Goal: Task Accomplishment & Management: Complete application form

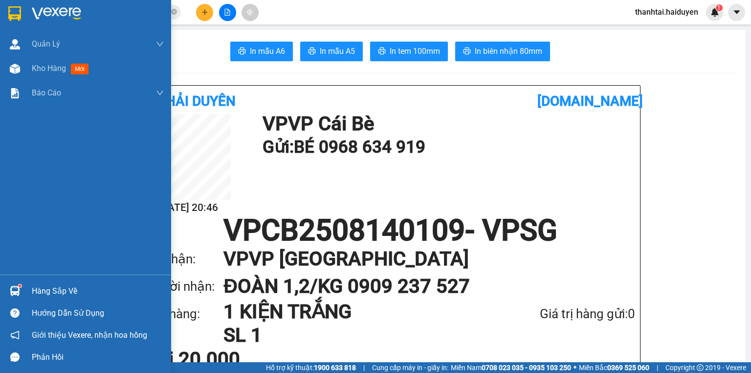
click at [41, 288] on div "Hàng sắp về" at bounding box center [98, 291] width 132 height 15
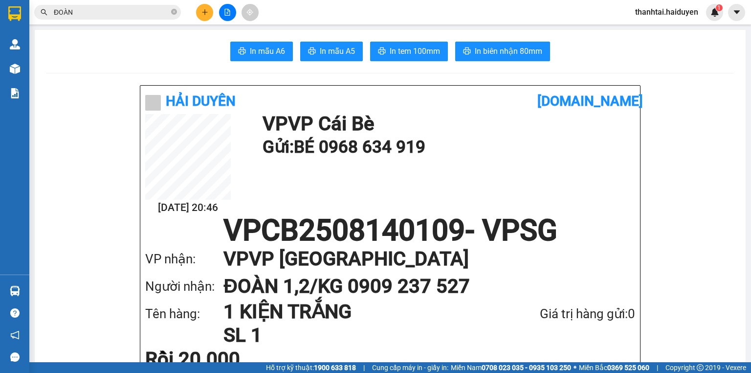
drag, startPoint x: 551, startPoint y: 200, endPoint x: 46, endPoint y: 145, distance: 507.4
click at [544, 197] on section "Kết quả [PERSON_NAME] ( 7 ) Bộ lọc Gửi 3 ngày gần nhất Mã ĐH Trạng thái Món hàn…" at bounding box center [375, 186] width 751 height 373
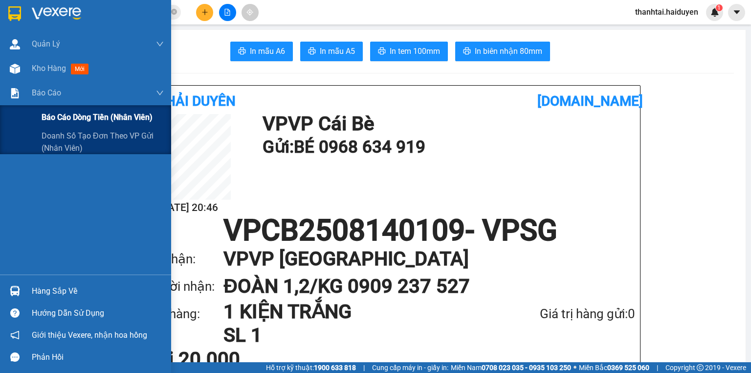
click at [65, 112] on span "Báo cáo dòng tiền (nhân viên)" at bounding box center [97, 117] width 111 height 12
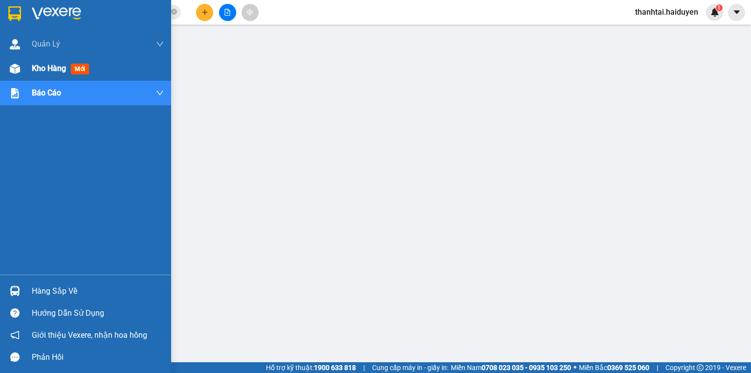
click at [66, 68] on span "Kho hàng" at bounding box center [49, 68] width 34 height 9
click at [69, 68] on div "Kho hàng mới" at bounding box center [62, 68] width 61 height 12
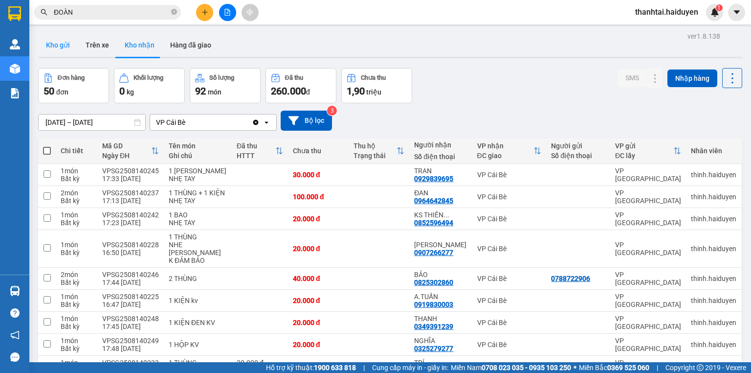
click at [61, 45] on button "Kho gửi" at bounding box center [58, 44] width 40 height 23
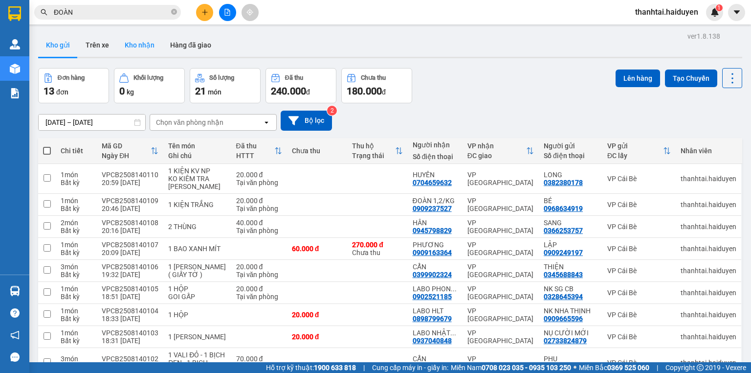
click at [135, 51] on button "Kho nhận" at bounding box center [140, 44] width 46 height 23
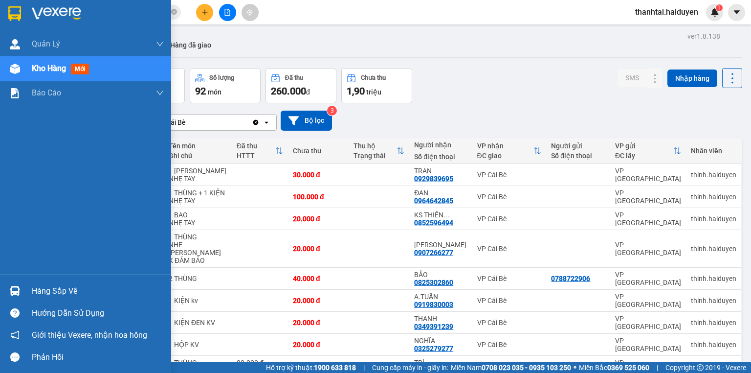
click at [41, 296] on div "Hàng sắp về" at bounding box center [98, 291] width 132 height 15
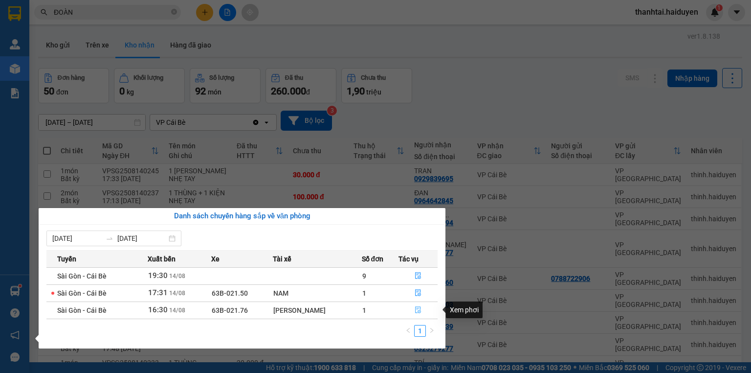
click at [412, 308] on button "button" at bounding box center [418, 310] width 38 height 16
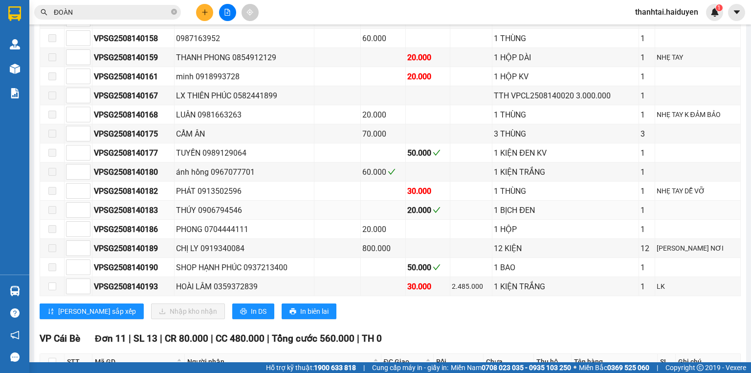
scroll to position [548, 0]
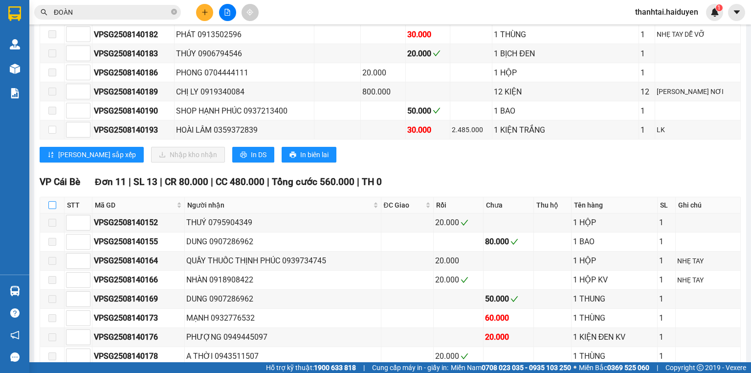
click at [52, 208] on input "checkbox" at bounding box center [52, 205] width 8 height 8
checkbox input "true"
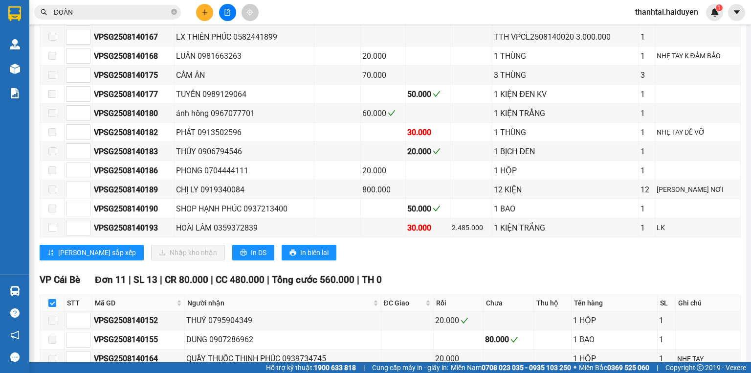
scroll to position [431, 0]
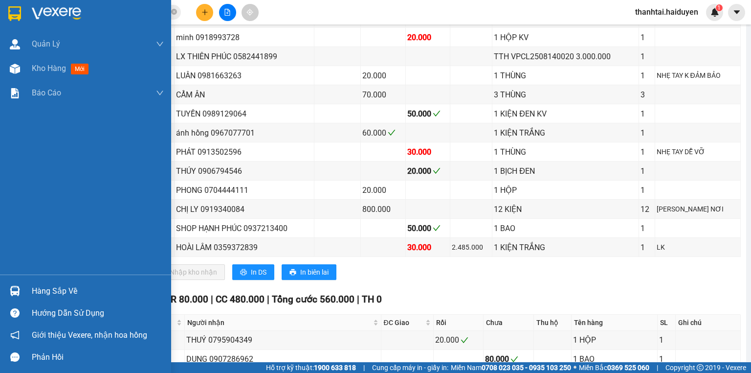
click at [77, 292] on div "Hàng sắp về" at bounding box center [98, 291] width 132 height 15
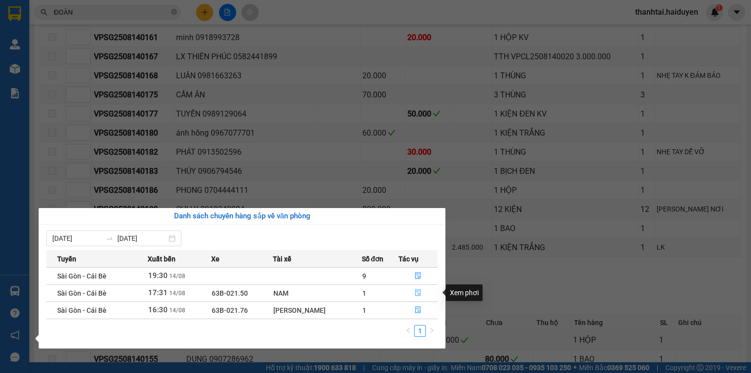
click at [415, 292] on icon "file-done" at bounding box center [418, 293] width 6 height 7
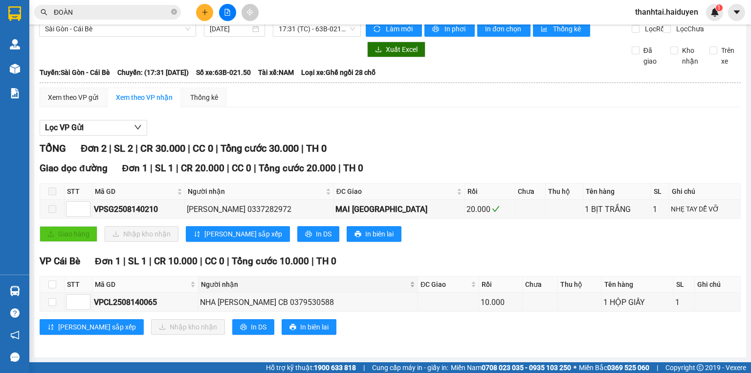
scroll to position [20, 0]
click at [51, 284] on input "checkbox" at bounding box center [52, 284] width 8 height 8
checkbox input "true"
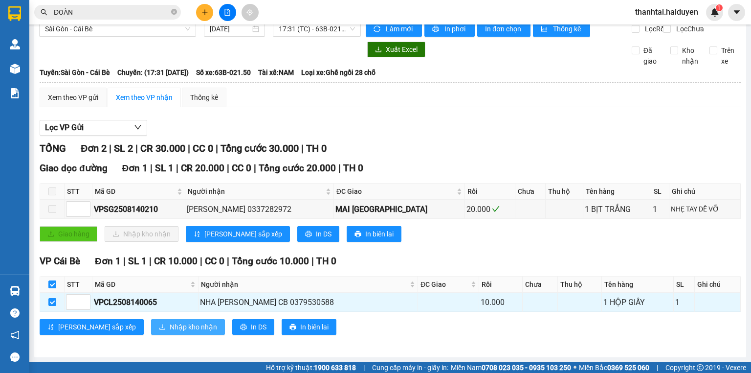
drag, startPoint x: 146, startPoint y: 325, endPoint x: 134, endPoint y: 326, distance: 12.3
click at [170, 325] on span "Nhập kho nhận" at bounding box center [193, 326] width 47 height 11
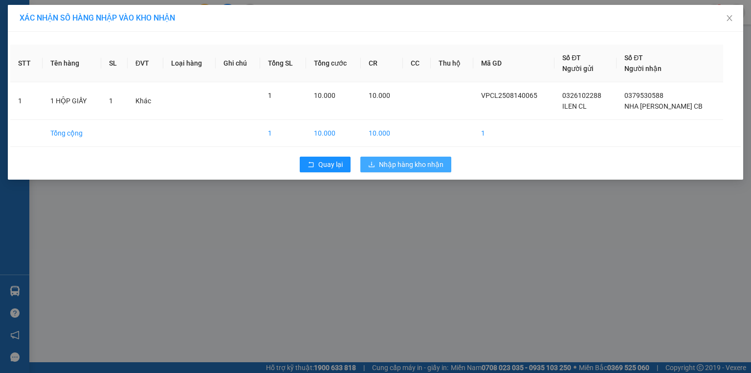
click at [420, 165] on span "Nhập hàng kho nhận" at bounding box center [411, 164] width 65 height 11
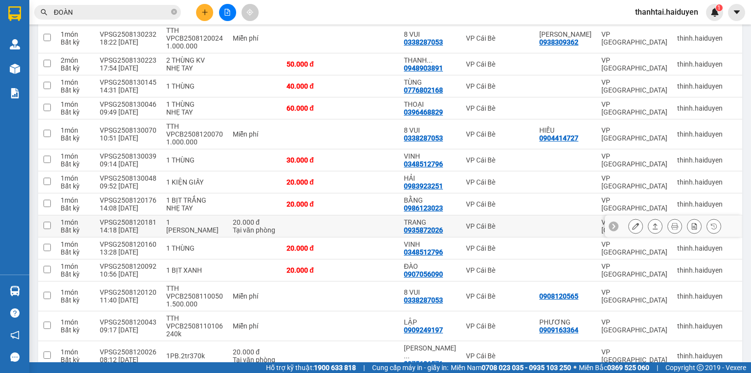
scroll to position [1045, 0]
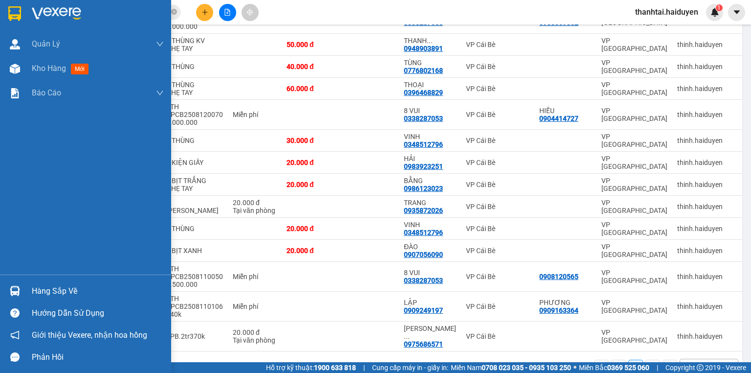
click at [62, 290] on div "Hàng sắp về" at bounding box center [98, 291] width 132 height 15
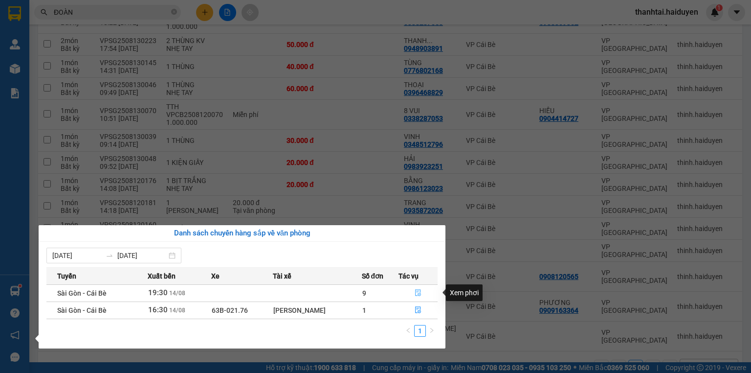
click at [411, 289] on button "button" at bounding box center [418, 293] width 38 height 16
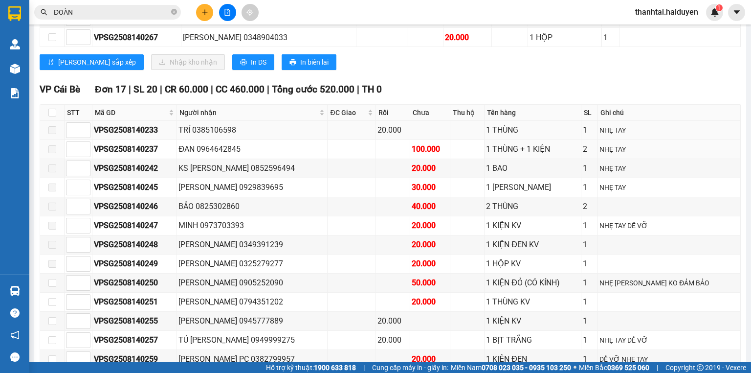
scroll to position [548, 0]
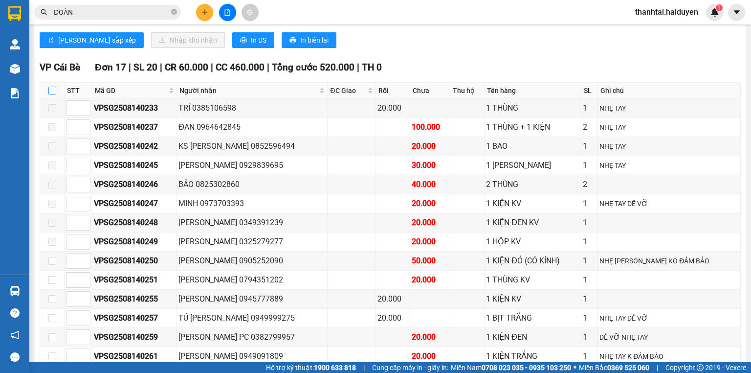
click at [54, 92] on input "checkbox" at bounding box center [52, 91] width 8 height 8
checkbox input "true"
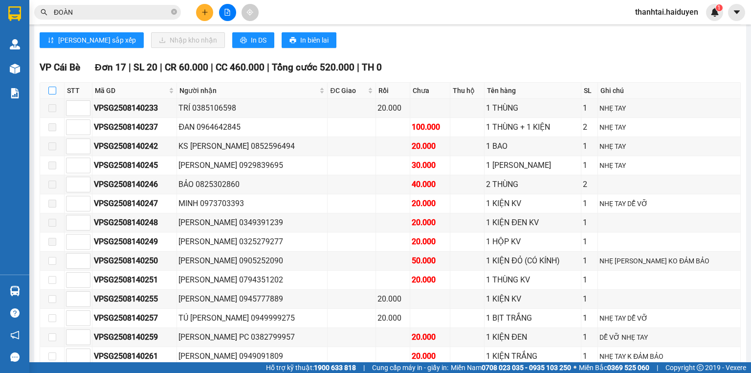
checkbox input "true"
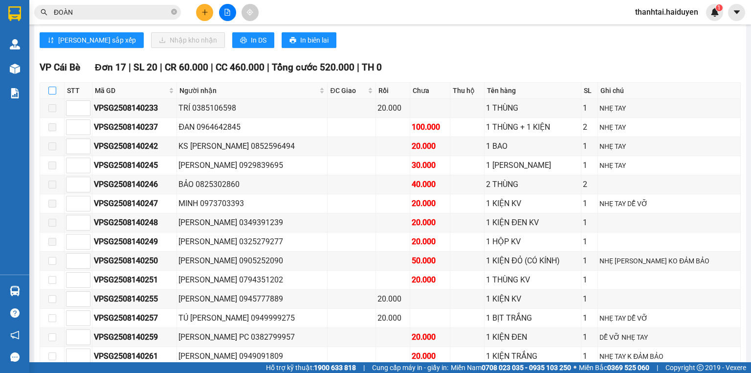
checkbox input "true"
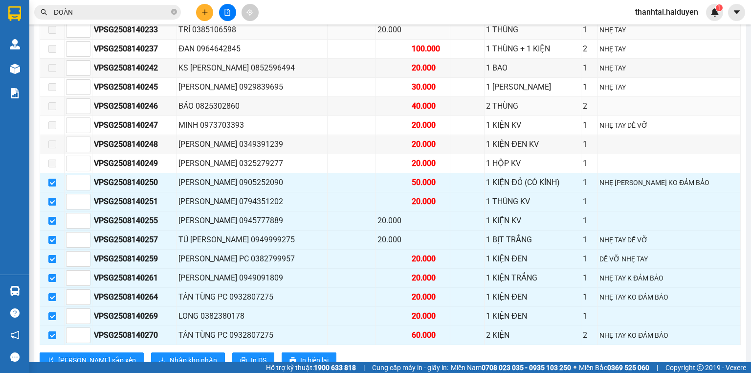
scroll to position [665, 0]
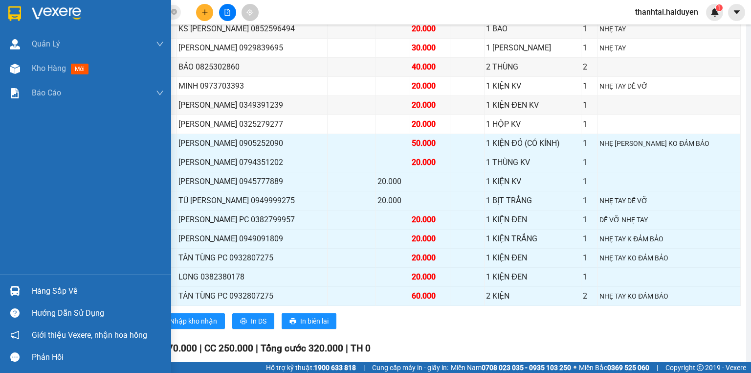
click at [16, 283] on div at bounding box center [14, 290] width 17 height 17
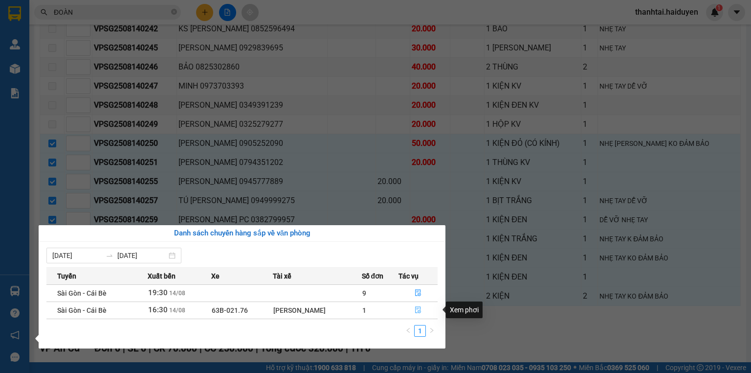
click at [420, 311] on icon "file-done" at bounding box center [418, 310] width 6 height 7
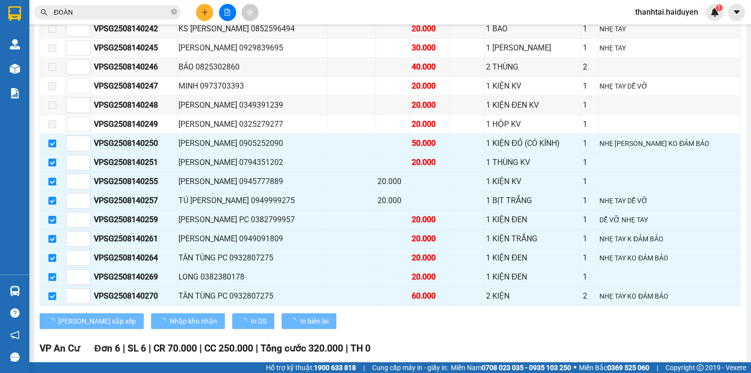
checkbox input "false"
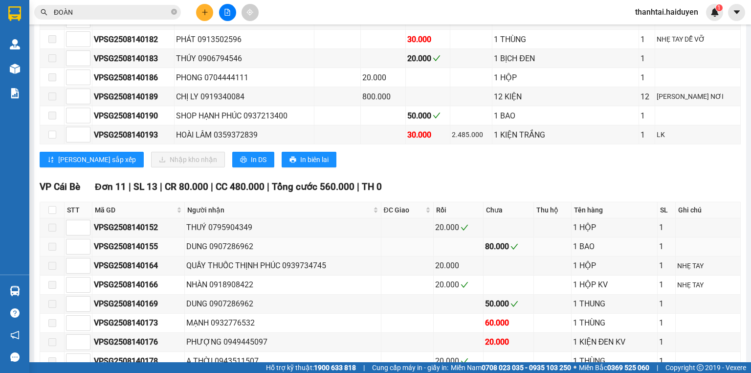
scroll to position [347, 0]
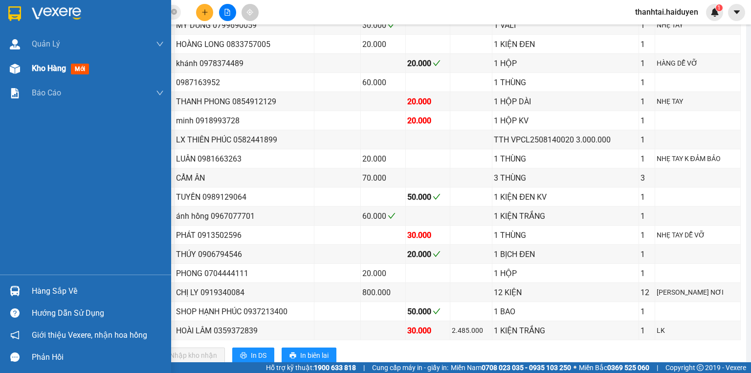
click at [46, 70] on span "Kho hàng" at bounding box center [49, 68] width 34 height 9
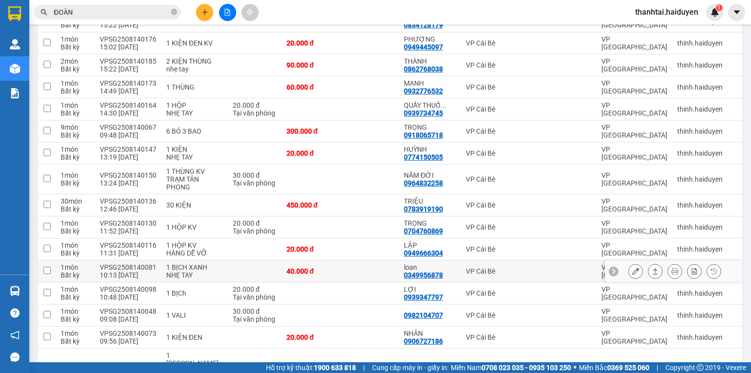
scroll to position [584, 0]
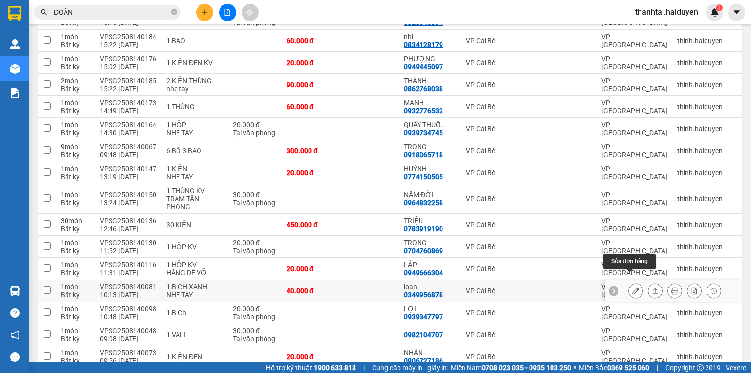
click at [633, 287] on icon at bounding box center [636, 290] width 7 height 7
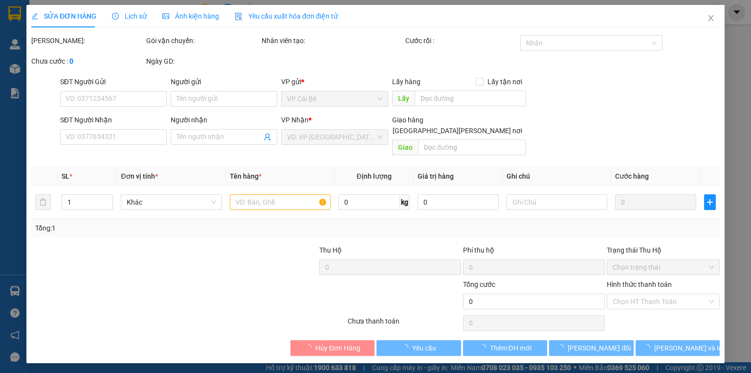
type input "0349956878"
type input "loan"
type input "40.000"
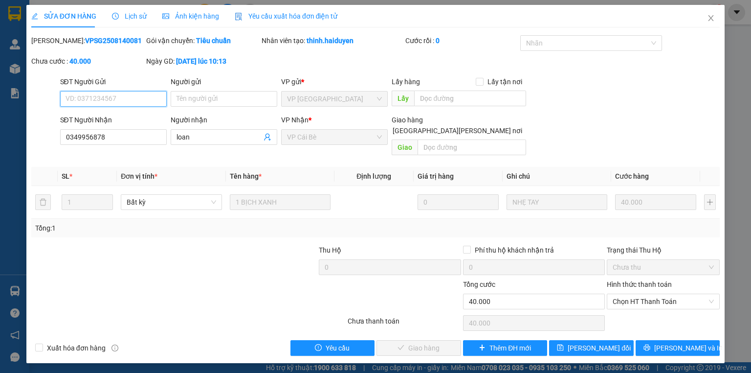
drag, startPoint x: 626, startPoint y: 290, endPoint x: 628, endPoint y: 299, distance: 10.1
click at [627, 294] on span "Chọn HT Thanh Toán" at bounding box center [663, 301] width 101 height 15
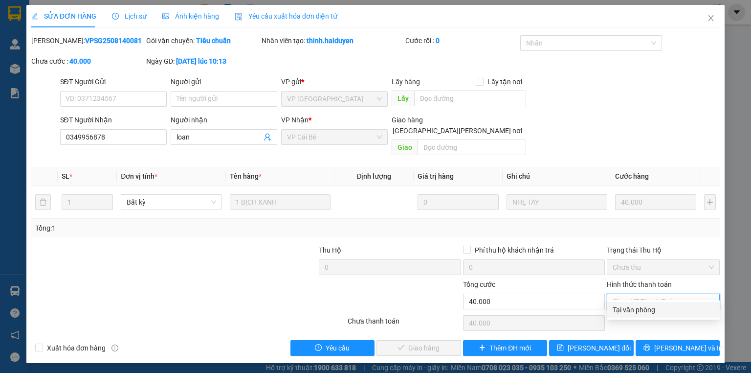
click at [632, 317] on div "Total Paid Fee 0 Total UnPaid Fee 40.000 Cash Collection Total Fee Mã ĐH: VPSG2…" at bounding box center [375, 195] width 689 height 320
drag, startPoint x: 637, startPoint y: 287, endPoint x: 636, endPoint y: 297, distance: 10.3
click at [637, 294] on span "Chọn HT Thanh Toán" at bounding box center [663, 301] width 101 height 15
drag, startPoint x: 632, startPoint y: 305, endPoint x: 602, endPoint y: 314, distance: 31.6
click at [632, 306] on div "Tại văn phòng" at bounding box center [663, 309] width 101 height 11
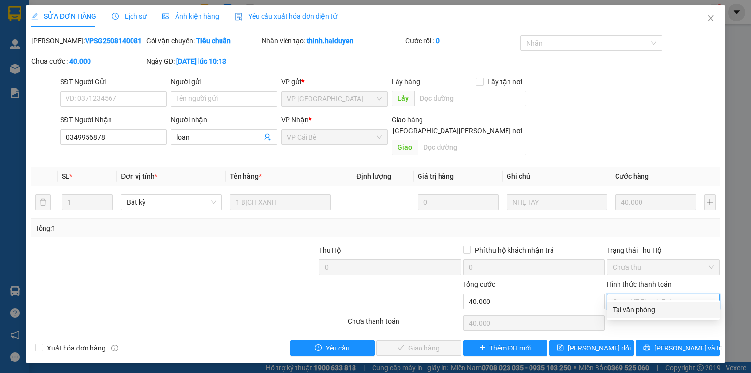
type input "0"
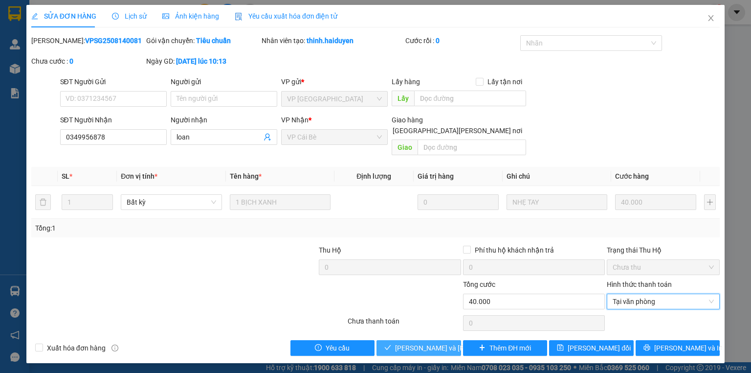
click at [406, 342] on span "[PERSON_NAME] và [PERSON_NAME] hàng" at bounding box center [461, 347] width 132 height 11
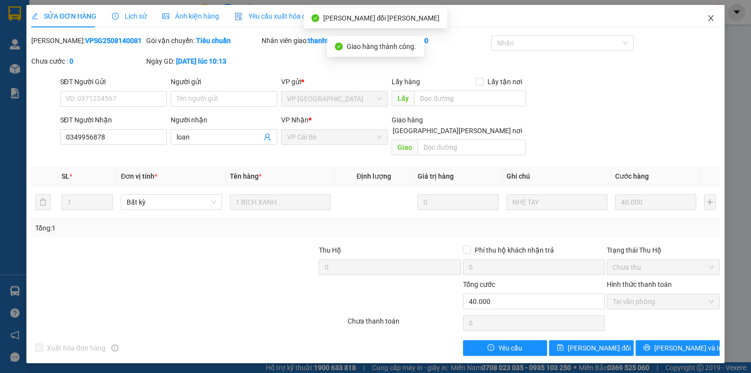
drag, startPoint x: 707, startPoint y: 19, endPoint x: 703, endPoint y: 20, distance: 5.0
click at [703, 20] on span "Close" at bounding box center [711, 18] width 27 height 27
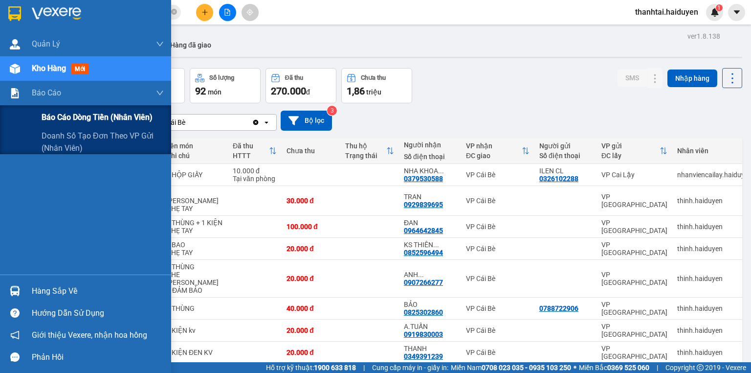
click at [59, 120] on span "Báo cáo dòng tiền (nhân viên)" at bounding box center [97, 117] width 111 height 12
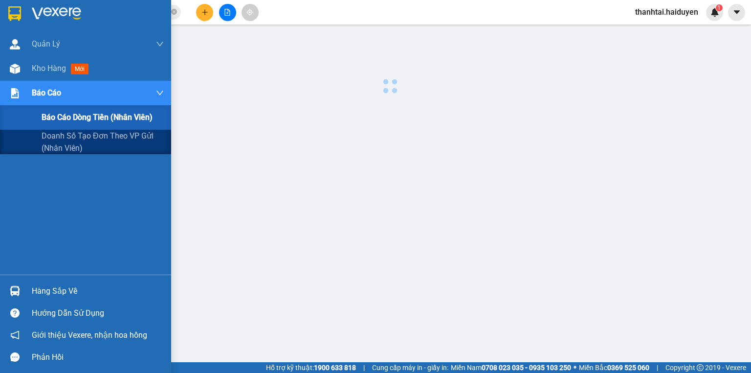
drag, startPoint x: 59, startPoint y: 120, endPoint x: 75, endPoint y: 120, distance: 16.1
click at [59, 120] on span "Báo cáo dòng tiền (nhân viên)" at bounding box center [97, 117] width 111 height 12
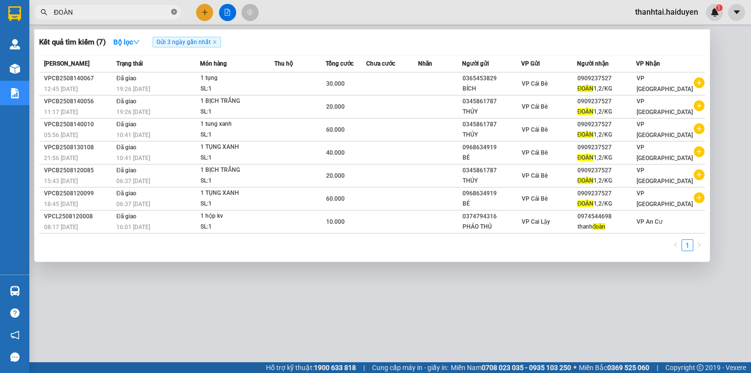
click at [172, 11] on icon "close-circle" at bounding box center [174, 12] width 6 height 6
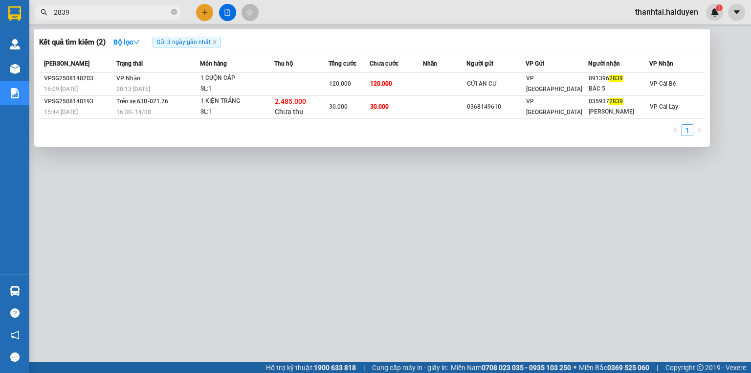
type input "2839"
click at [570, 121] on div "Mã ĐH Trạng thái Món hàng Thu hộ Tổng [PERSON_NAME] [PERSON_NAME] Người gửi VP …" at bounding box center [372, 98] width 666 height 87
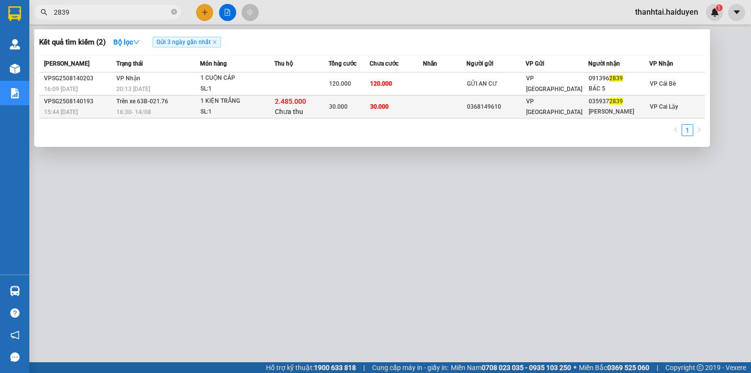
click at [434, 112] on td at bounding box center [445, 106] width 44 height 23
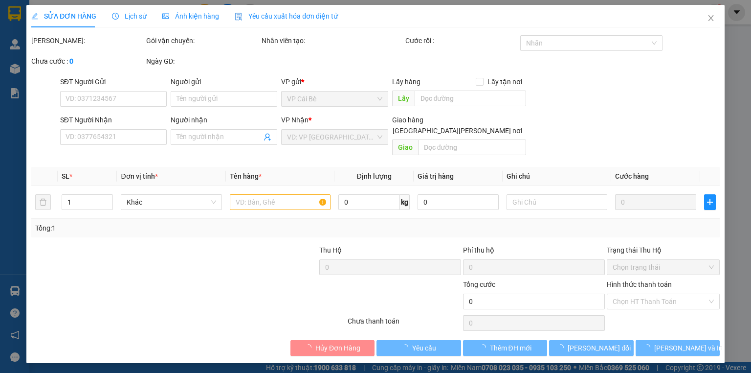
type input "0368149610"
type input "0359372839"
type input "[PERSON_NAME]"
type input "2.485.000"
type input "30.000"
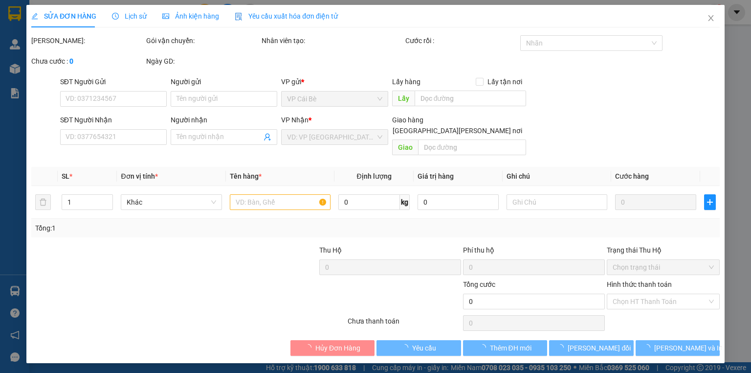
type input "30.000"
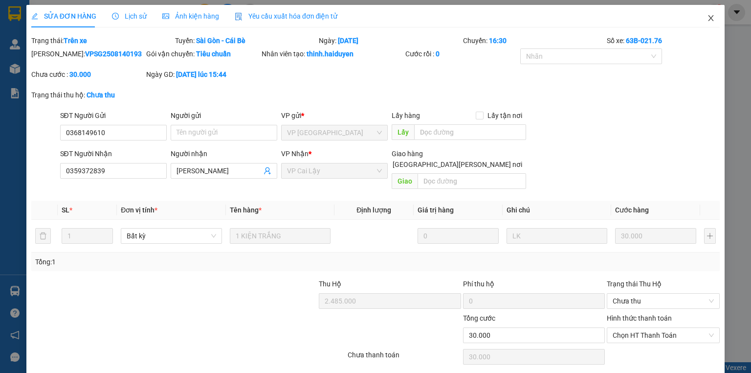
click at [709, 20] on icon "close" at bounding box center [711, 18] width 5 height 6
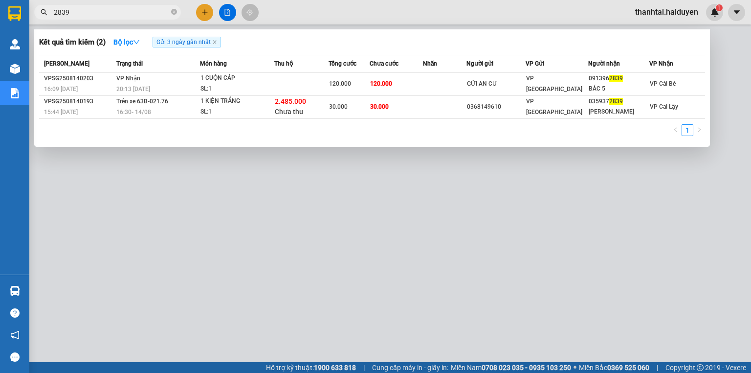
drag, startPoint x: 88, startPoint y: 12, endPoint x: 5, endPoint y: 10, distance: 82.7
click at [5, 10] on section "Kết quả [PERSON_NAME] ( 2 ) Bộ lọc Gửi 3 ngày gần nhất Mã ĐH Trạng thái Món hàn…" at bounding box center [375, 186] width 751 height 373
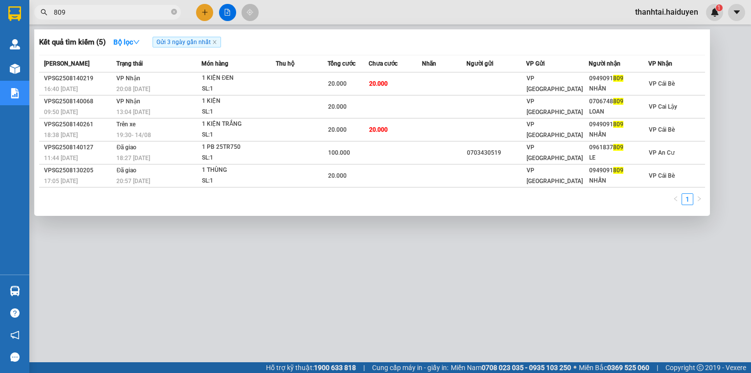
type input "809"
click at [466, 301] on div at bounding box center [375, 186] width 751 height 373
click at [176, 11] on icon "close-circle" at bounding box center [174, 12] width 6 height 6
type input "727"
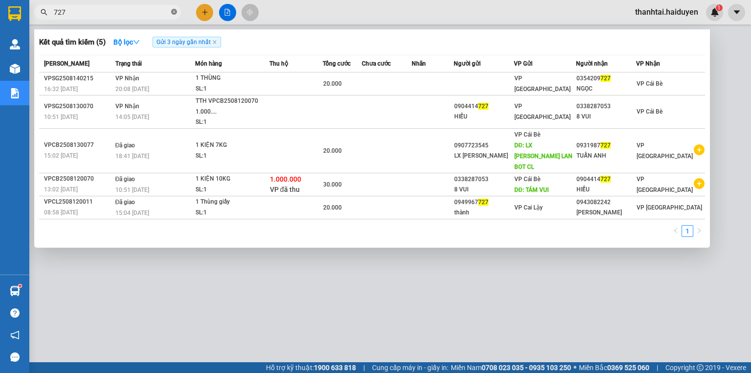
click at [176, 10] on icon "close-circle" at bounding box center [174, 12] width 6 height 6
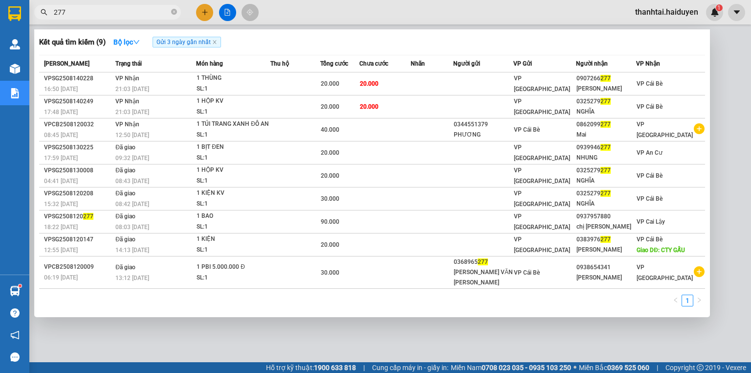
type input "277"
